Goal: Information Seeking & Learning: Learn about a topic

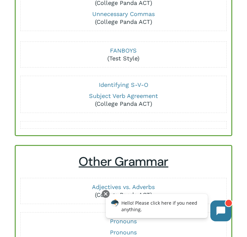
scroll to position [430, 0]
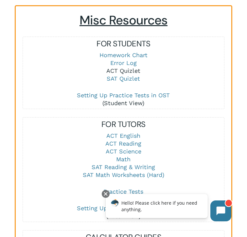
scroll to position [782, 0]
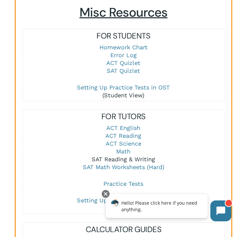
click at [127, 156] on link "SAT Reading & Writing" at bounding box center [123, 159] width 63 height 7
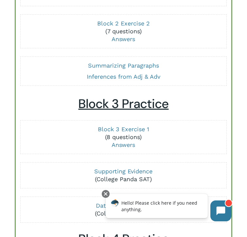
scroll to position [683, 0]
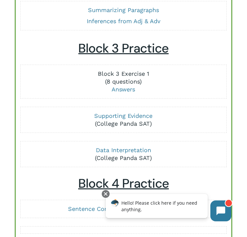
click at [122, 74] on link "Block 3 Exercise 1" at bounding box center [123, 73] width 51 height 7
